Goal: Find specific page/section: Find specific page/section

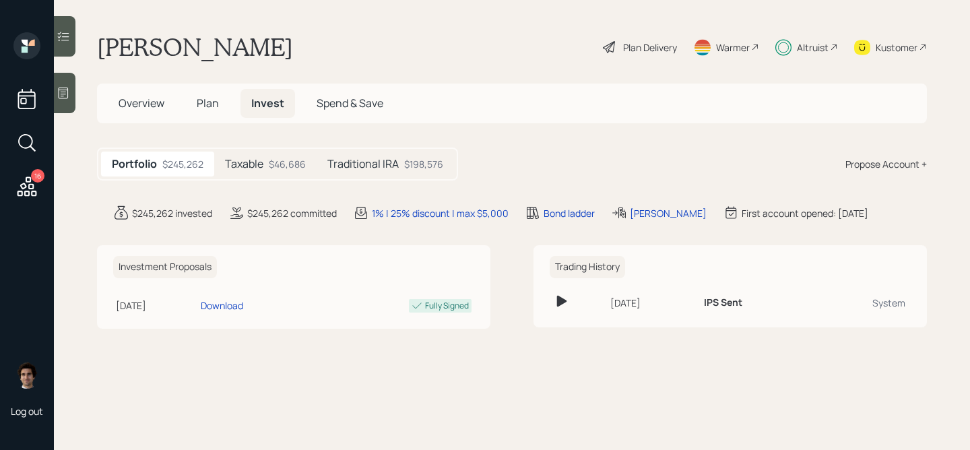
click at [371, 162] on h5 "Traditional IRA" at bounding box center [363, 164] width 71 height 13
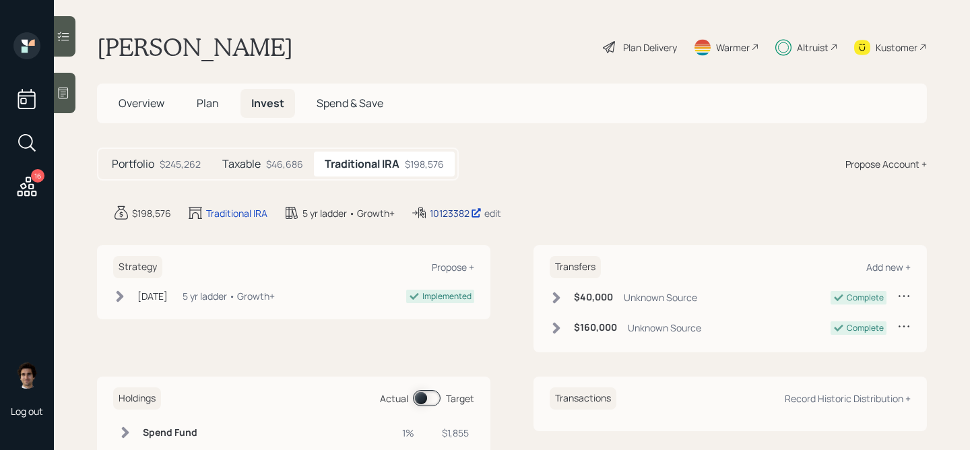
click at [450, 207] on div "10123382" at bounding box center [456, 213] width 52 height 14
